Goal: Find specific page/section: Find specific page/section

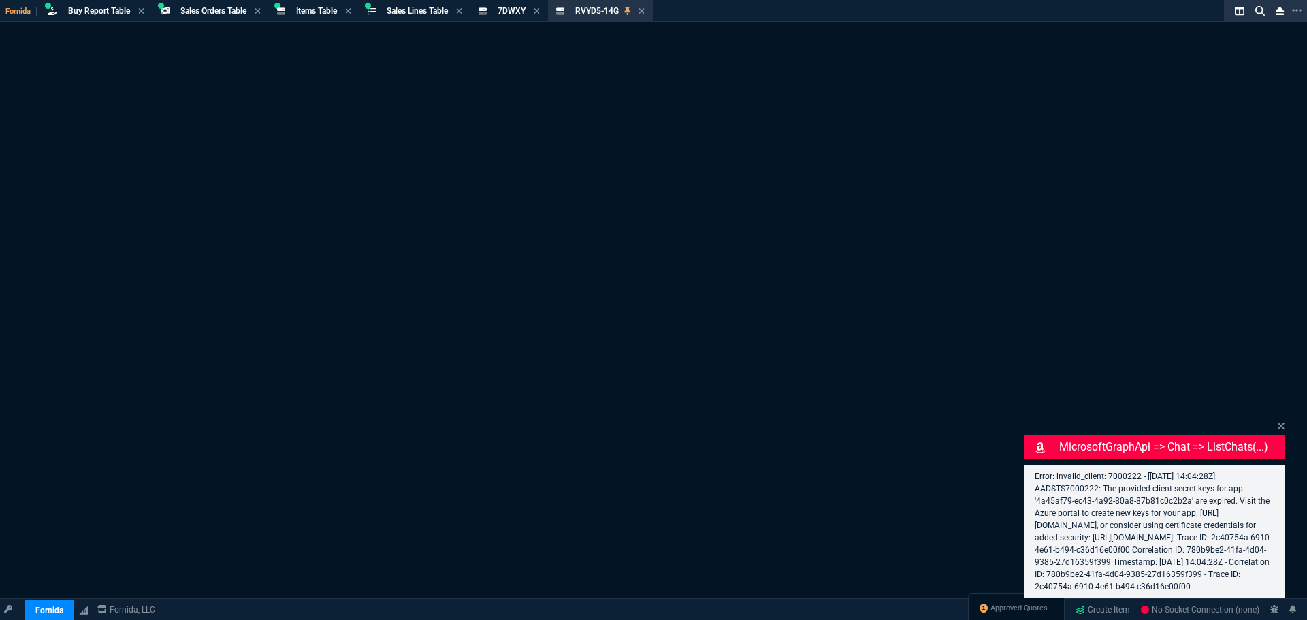
select select "9: OCAM"
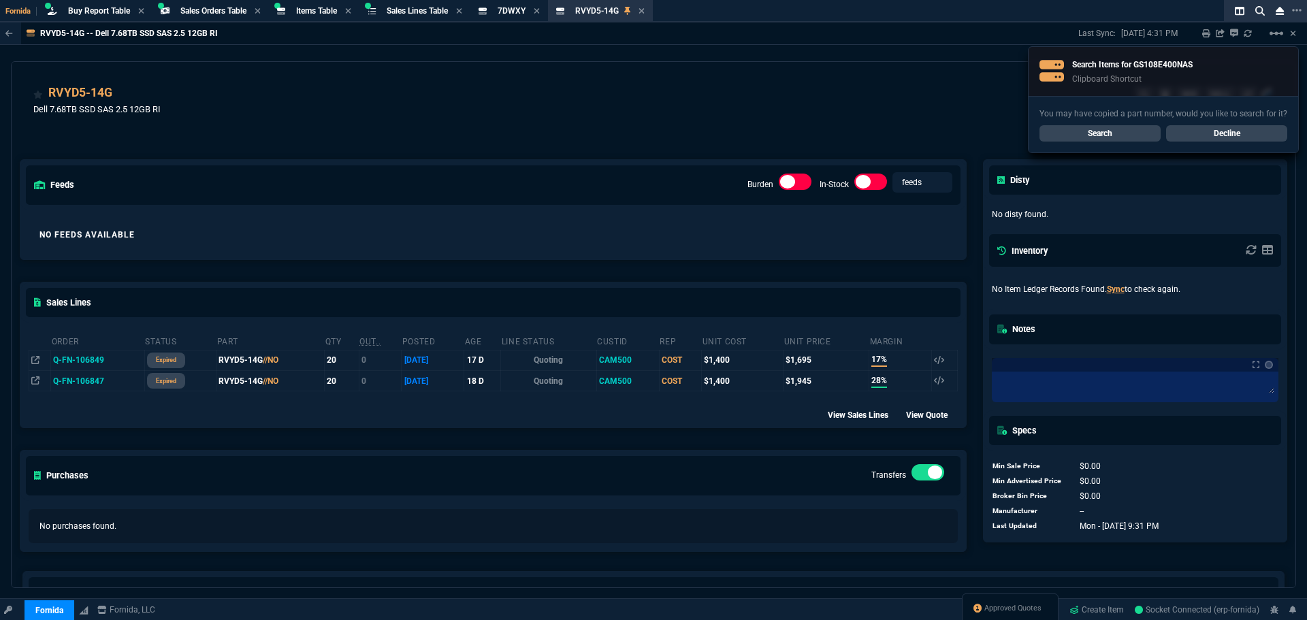
click at [1088, 129] on link "Search" at bounding box center [1099, 133] width 121 height 16
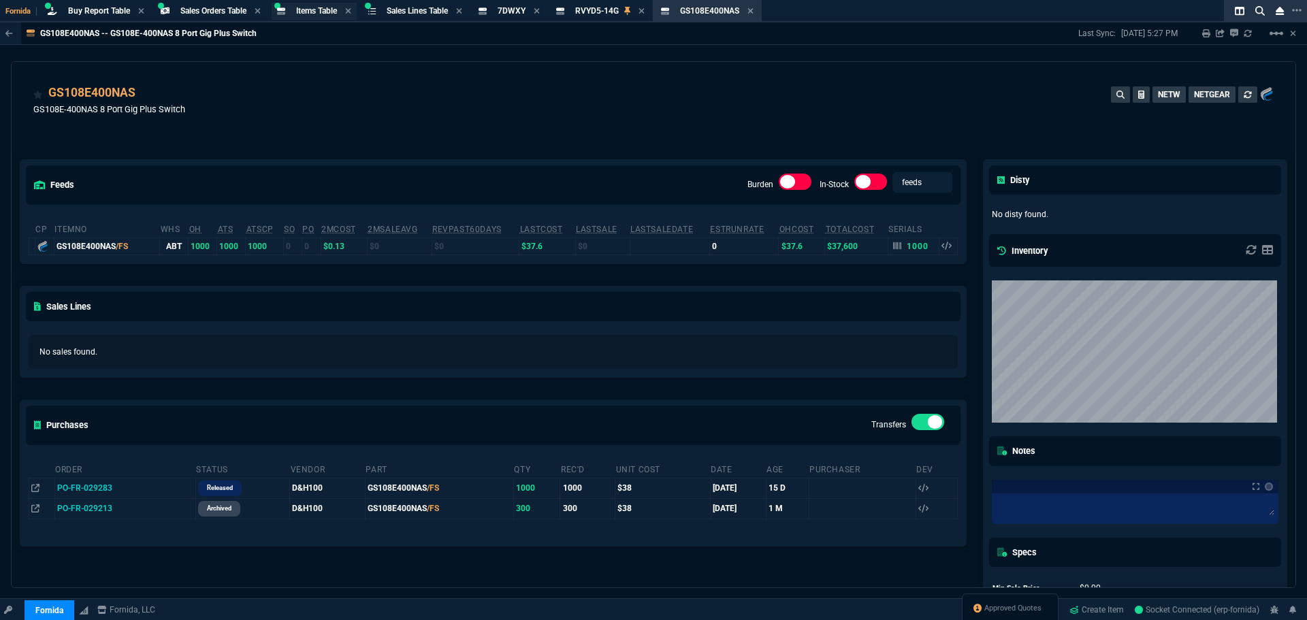
click at [323, 14] on span "Items Table" at bounding box center [316, 11] width 41 height 10
select select
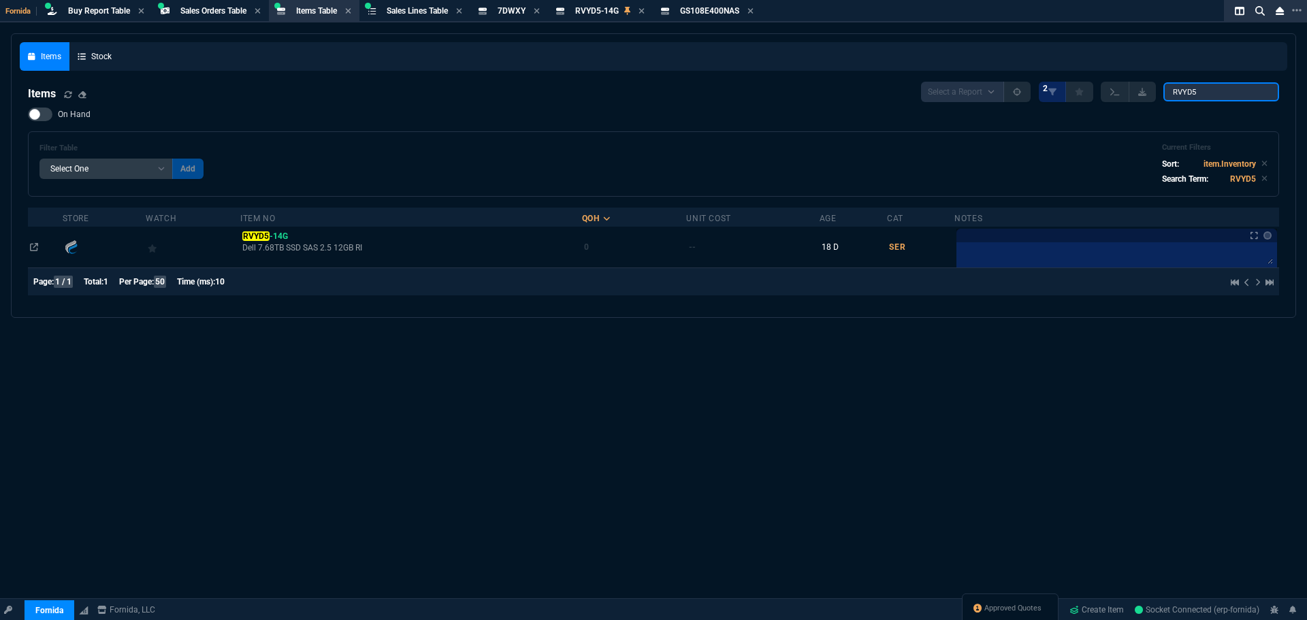
click at [1231, 101] on input "RVYD5" at bounding box center [1221, 91] width 116 height 19
click at [1221, 91] on input "RVYD5" at bounding box center [1221, 91] width 116 height 19
paste input "GS108E400NAS"
type input "GS108E400NAS"
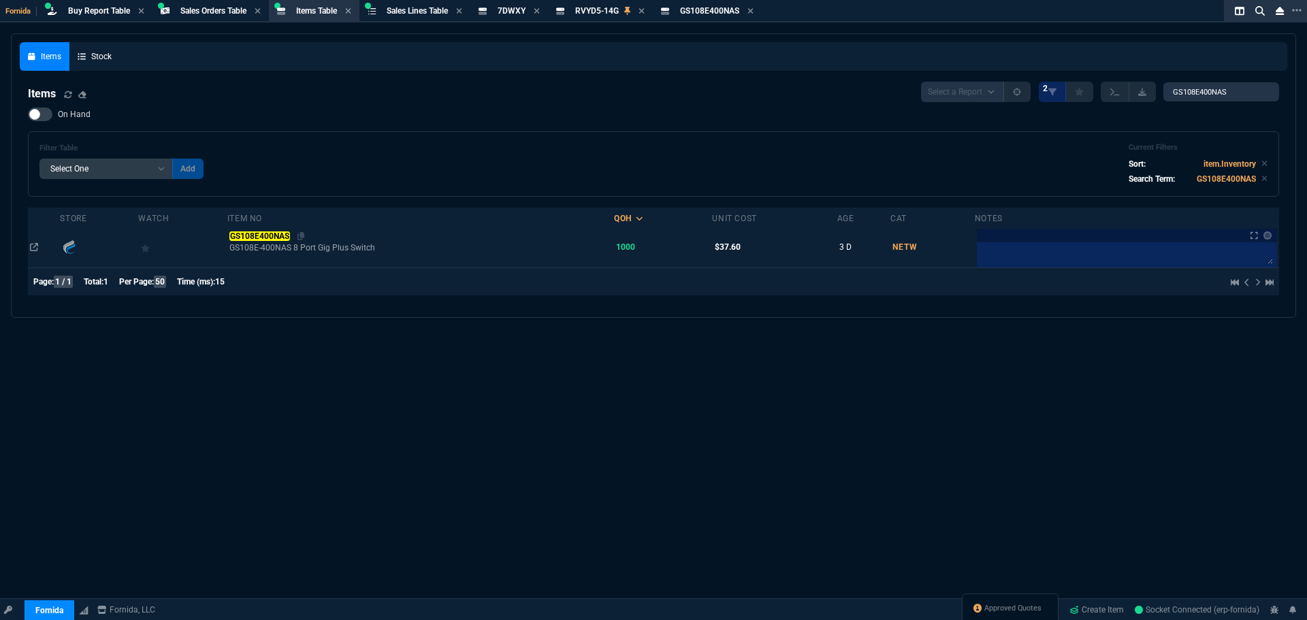
click at [258, 238] on mark "GS108E400NAS" at bounding box center [259, 236] width 60 height 10
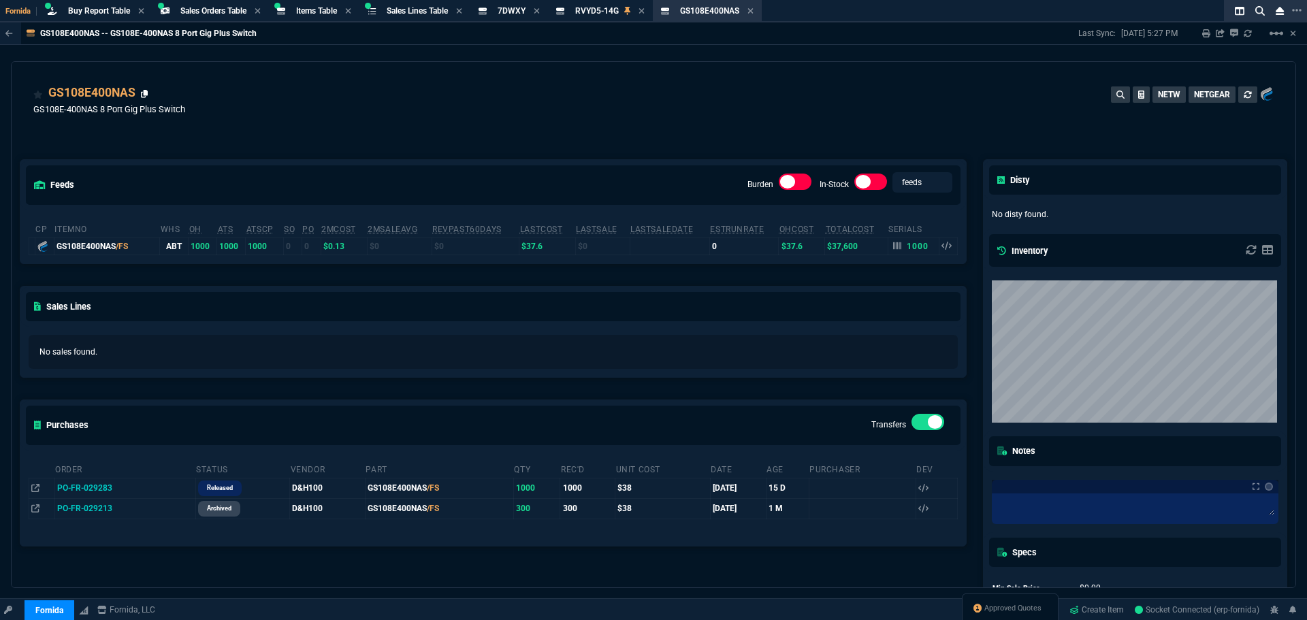
click at [142, 95] on icon at bounding box center [144, 94] width 7 height 8
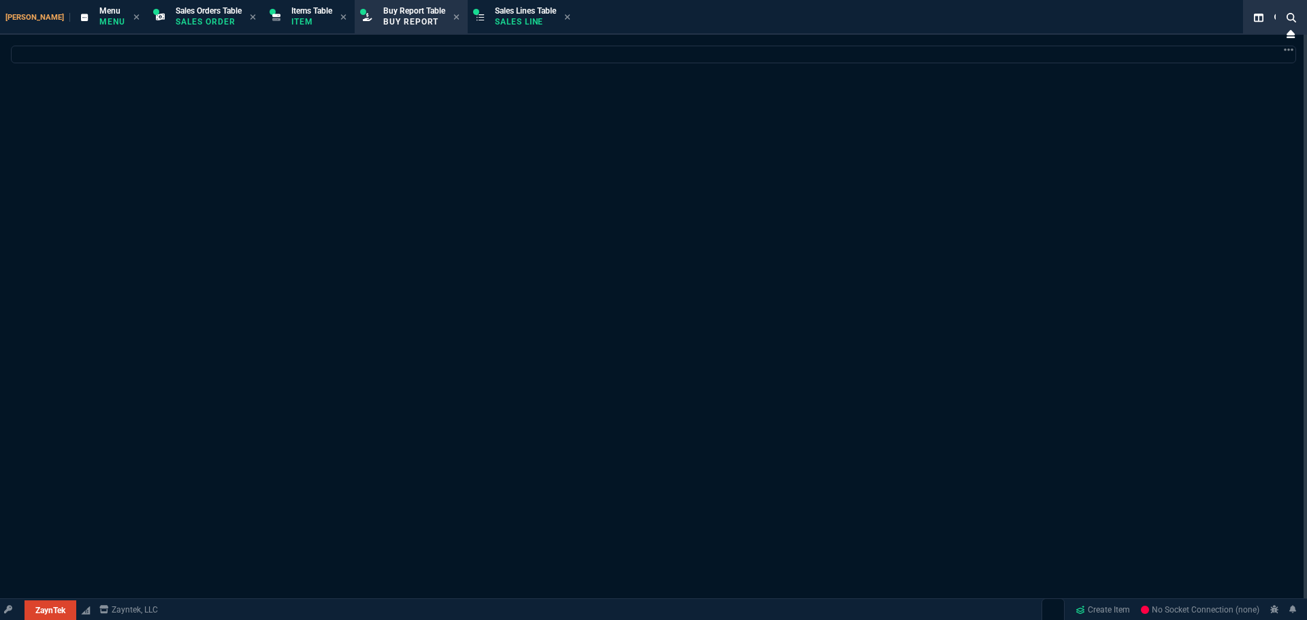
select select "9: OCAM"
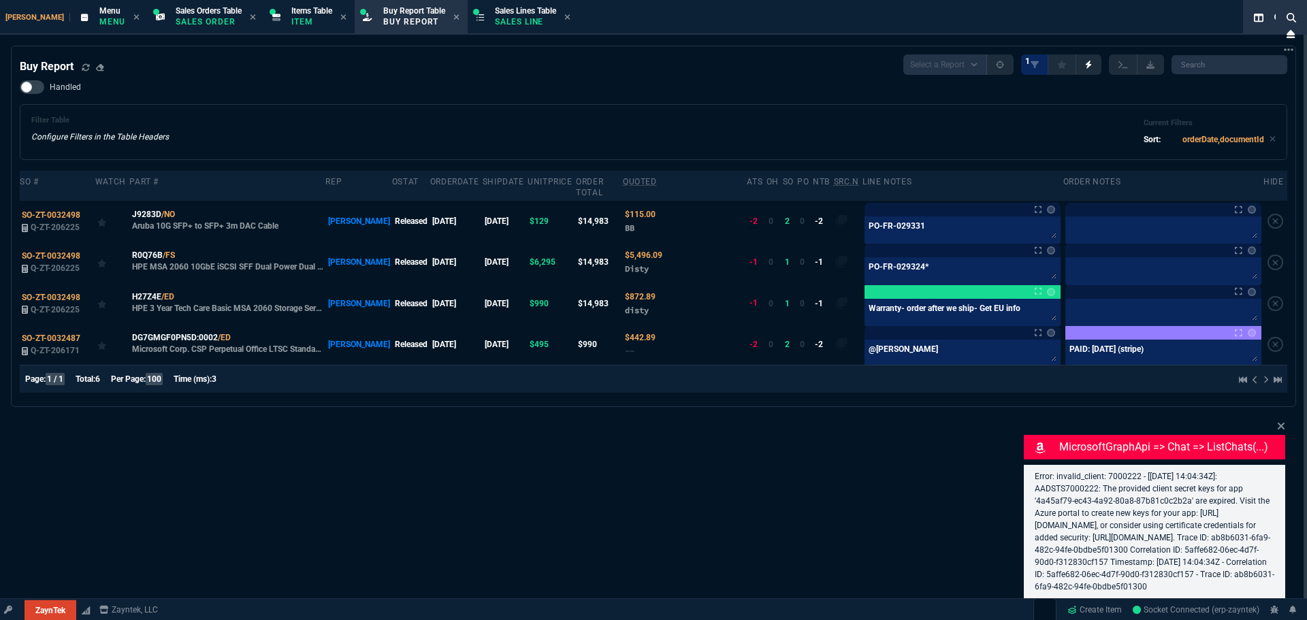
type input "11"
type input "52"
